Goal: Information Seeking & Learning: Learn about a topic

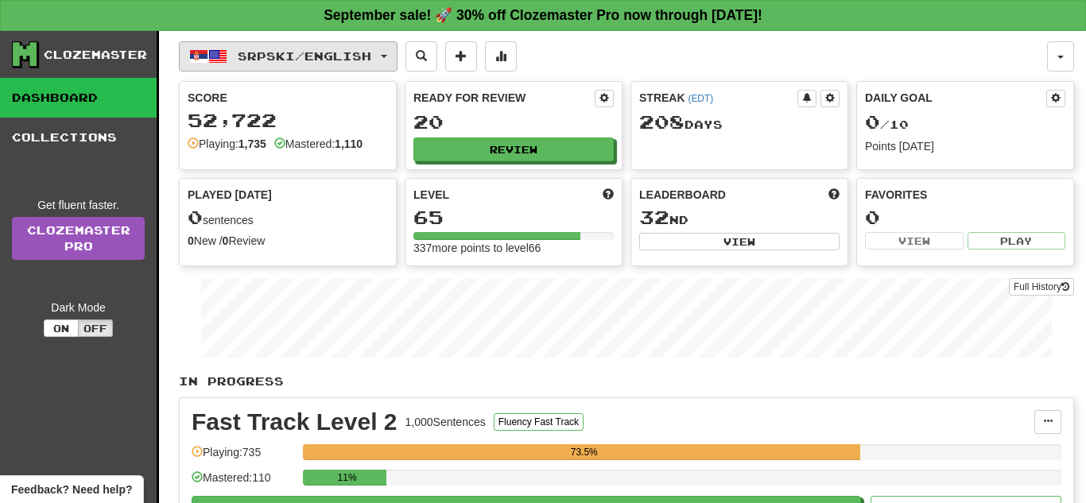
click at [351, 52] on span "Srpski / English" at bounding box center [305, 56] width 134 height 14
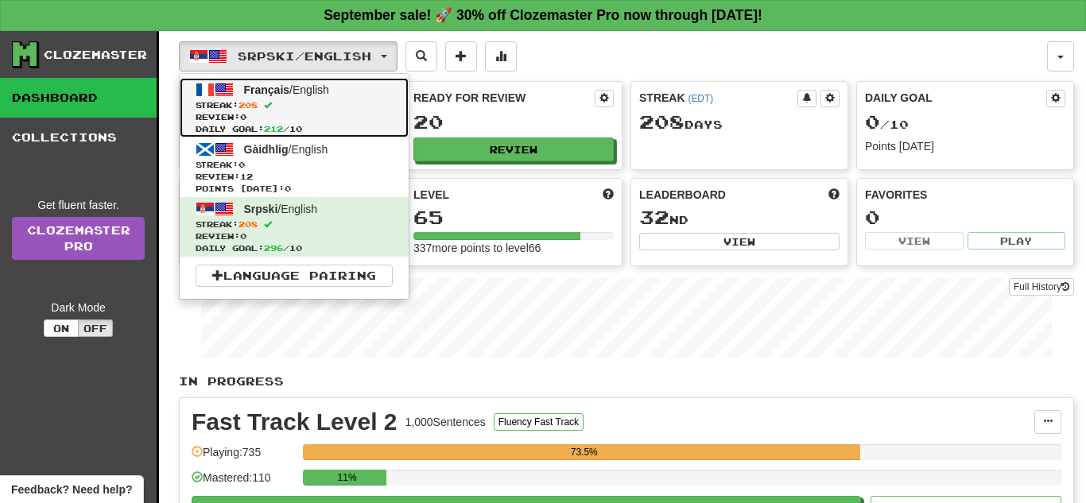
click at [324, 93] on span "Français / English" at bounding box center [286, 89] width 85 height 13
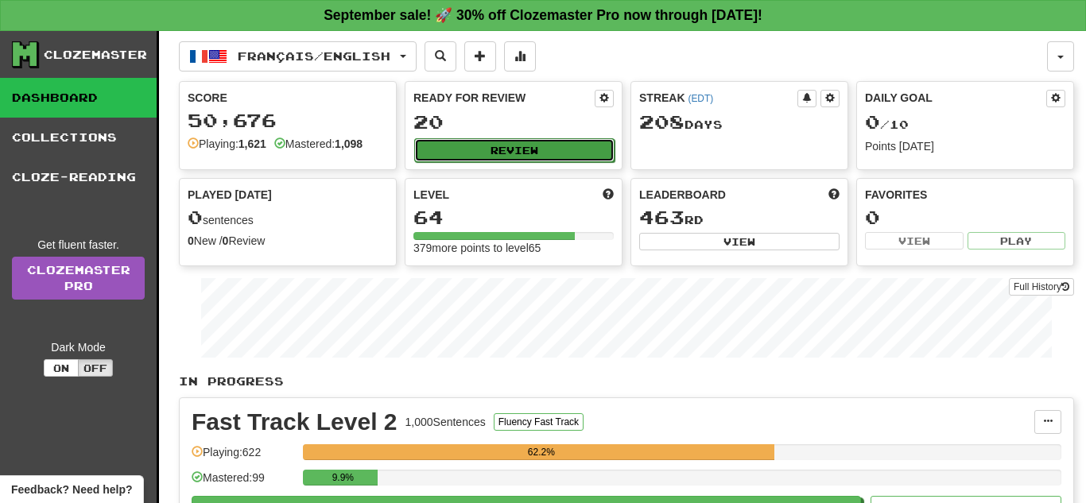
click at [461, 150] on button "Review" at bounding box center [514, 150] width 200 height 24
select select "**"
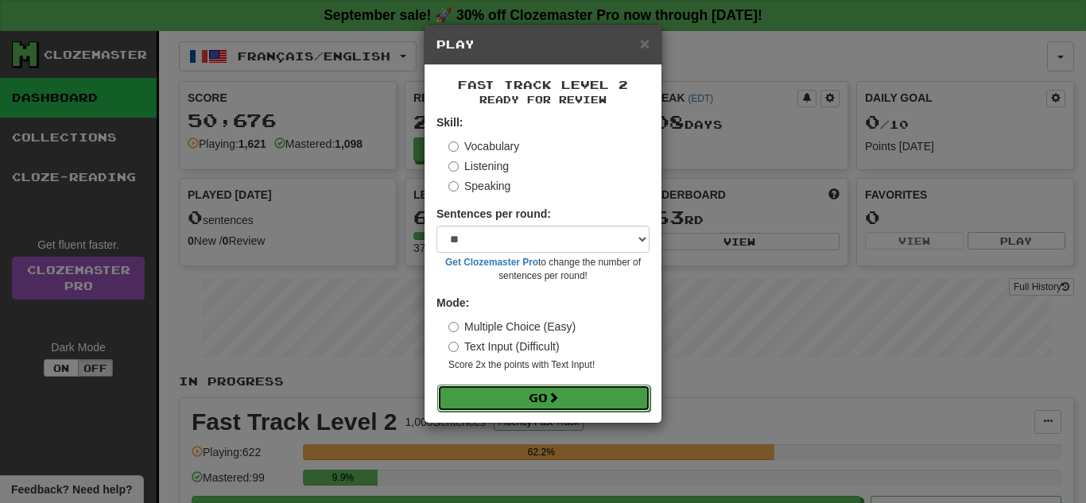
click at [536, 399] on button "Go" at bounding box center [543, 398] width 213 height 27
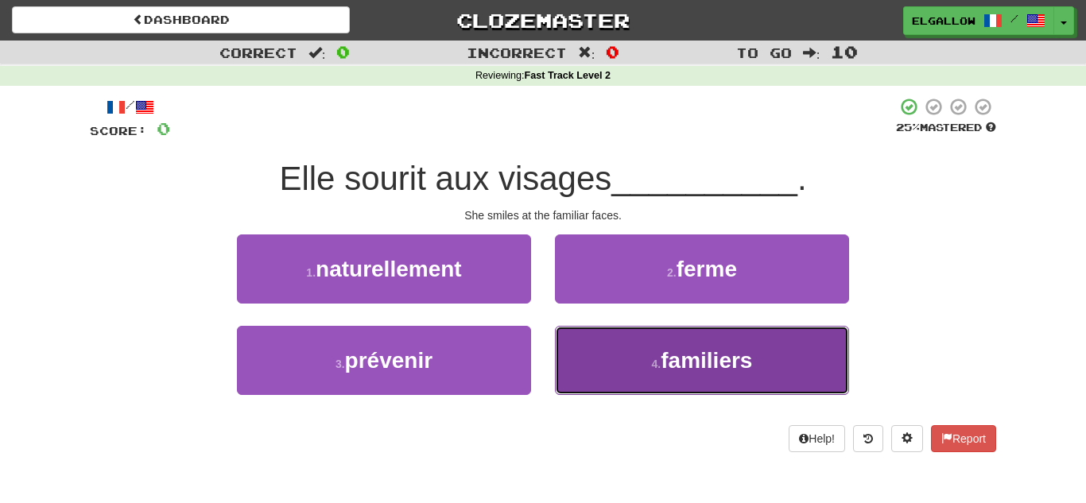
click at [668, 383] on button "4 . familiers" at bounding box center [702, 360] width 294 height 69
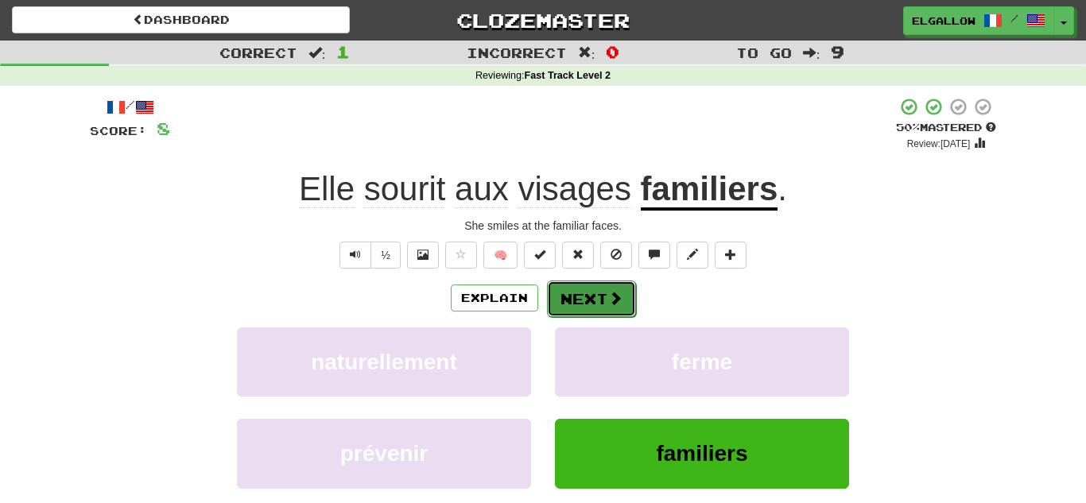
click at [612, 305] on span at bounding box center [615, 298] width 14 height 14
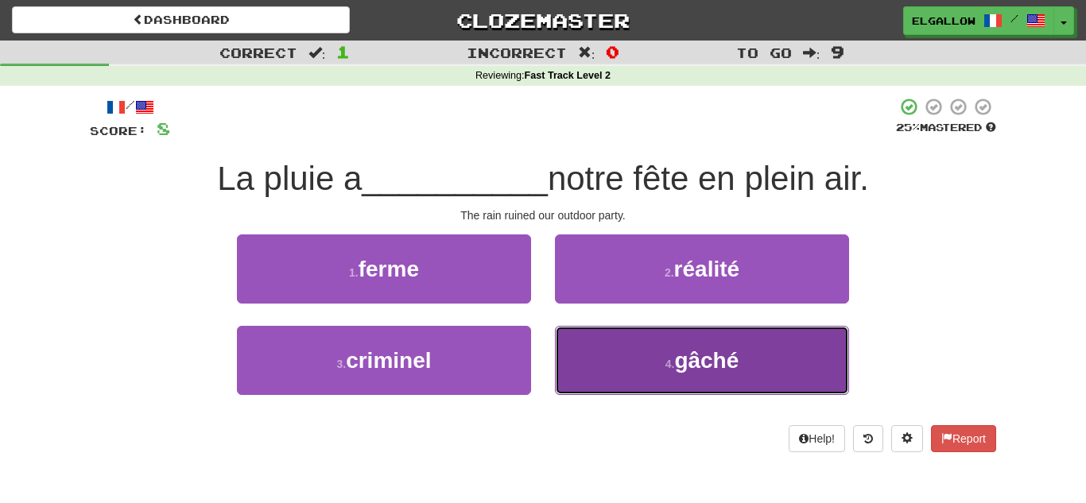
click at [627, 355] on button "4 . gâché" at bounding box center [702, 360] width 294 height 69
